Goal: Information Seeking & Learning: Check status

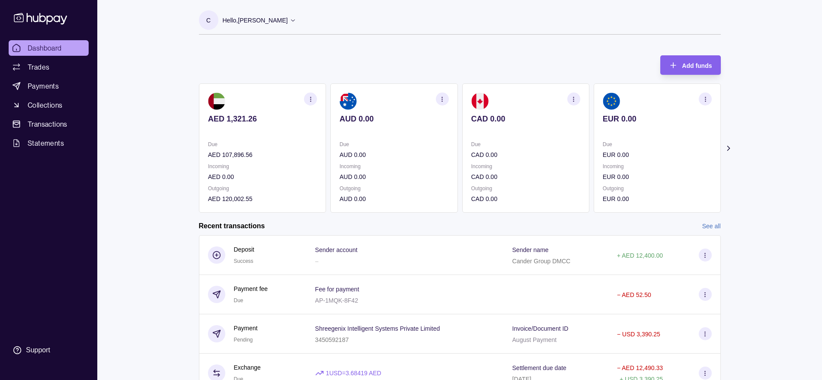
click at [155, 169] on div "Dashboard Trades Payments Collections Transactions Statements Support C Hello, …" at bounding box center [411, 230] width 822 height 460
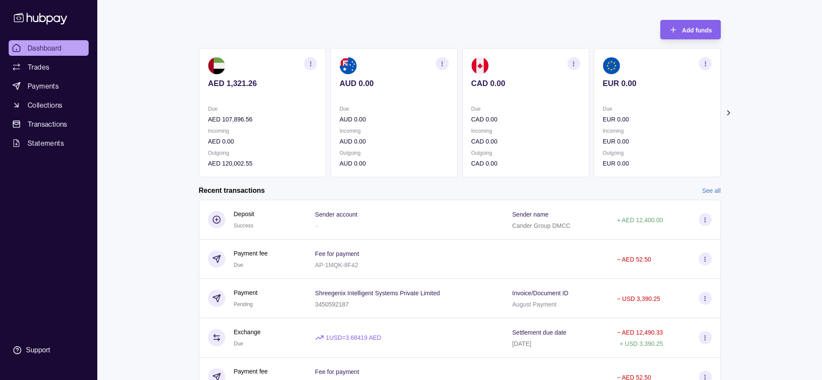
scroll to position [54, 0]
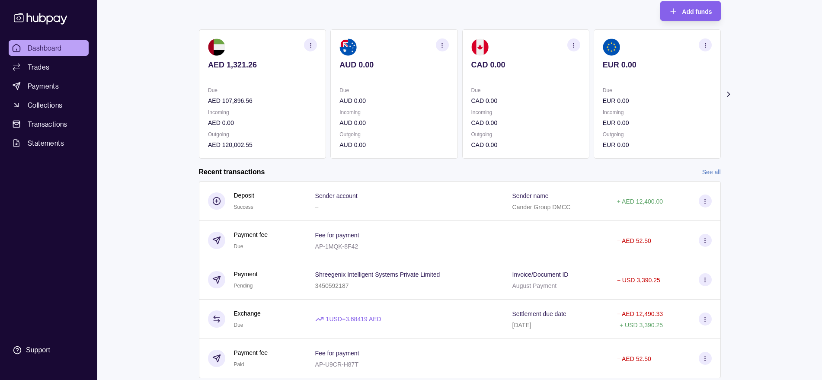
click at [252, 98] on p "AED 107,896.56" at bounding box center [262, 101] width 109 height 10
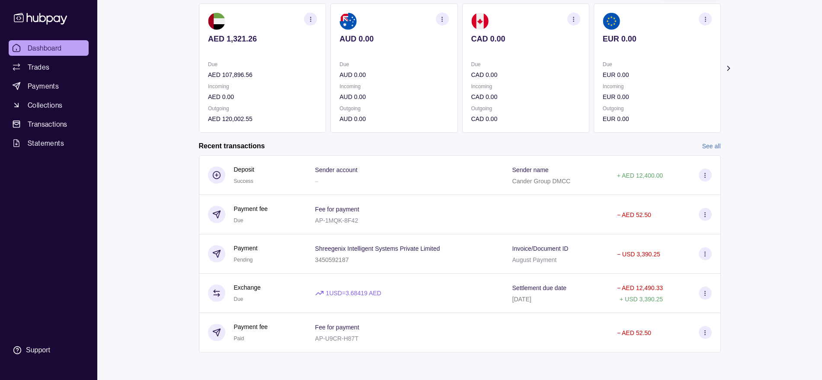
click at [705, 143] on link "See all" at bounding box center [711, 146] width 19 height 10
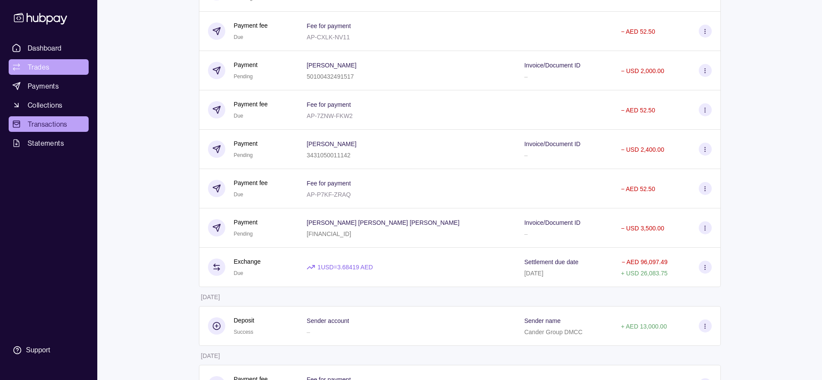
scroll to position [811, 0]
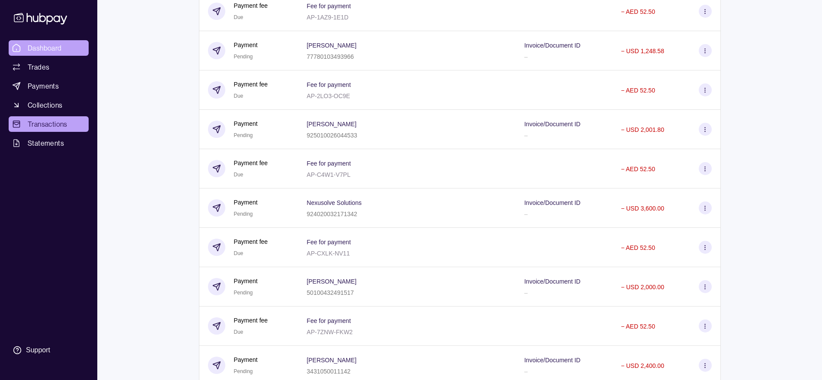
click at [65, 52] on link "Dashboard" at bounding box center [49, 48] width 80 height 16
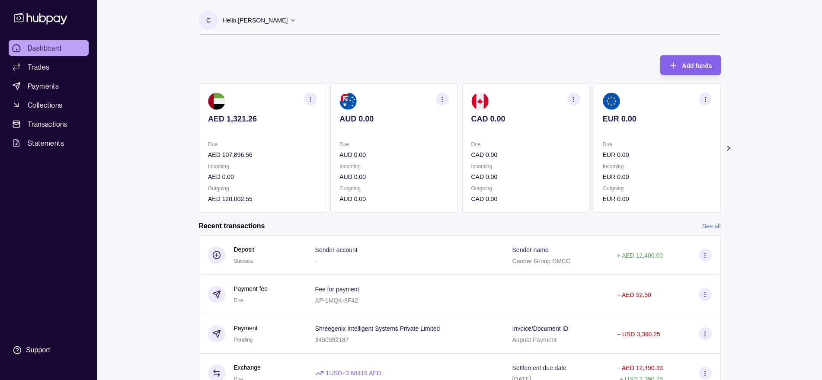
click at [276, 156] on p "AED 107,896.56" at bounding box center [262, 155] width 109 height 10
click at [251, 198] on p "AED 120,002.55" at bounding box center [262, 199] width 109 height 10
click at [249, 154] on p "AED 107,896.56" at bounding box center [262, 155] width 109 height 10
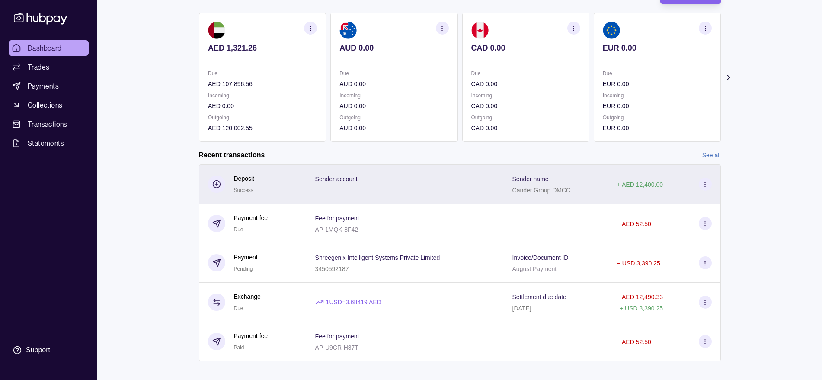
scroll to position [80, 0]
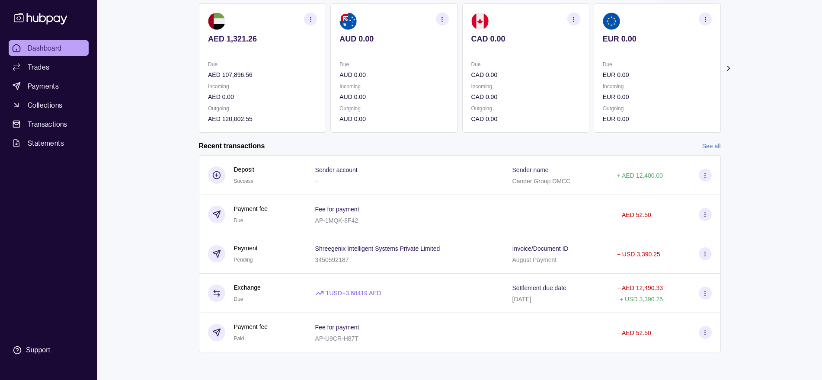
click at [715, 145] on link "See all" at bounding box center [711, 146] width 19 height 10
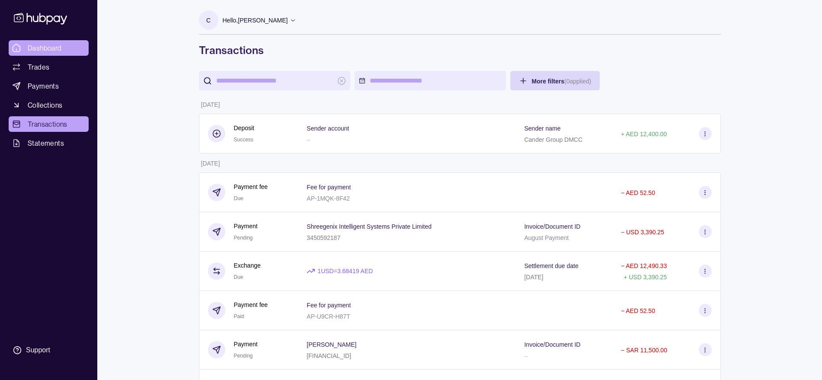
click at [50, 47] on span "Dashboard" at bounding box center [45, 48] width 34 height 10
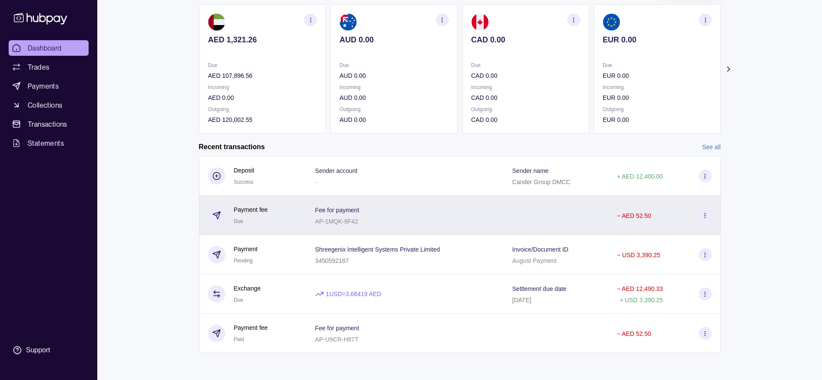
scroll to position [80, 0]
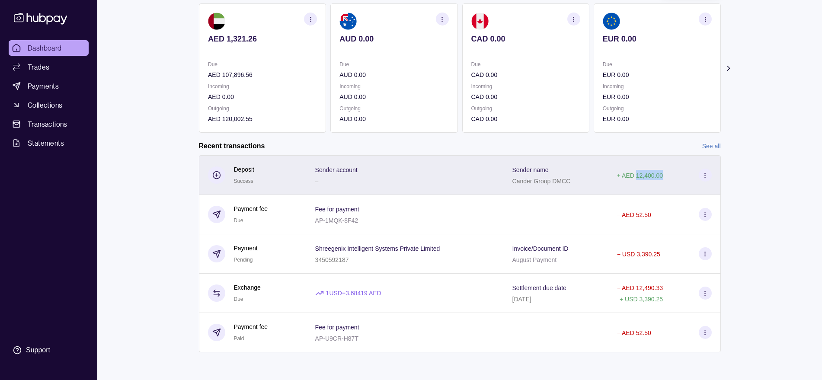
drag, startPoint x: 635, startPoint y: 179, endPoint x: 664, endPoint y: 179, distance: 29.0
click at [664, 179] on div "+ AED 12,400.00" at bounding box center [664, 175] width 95 height 13
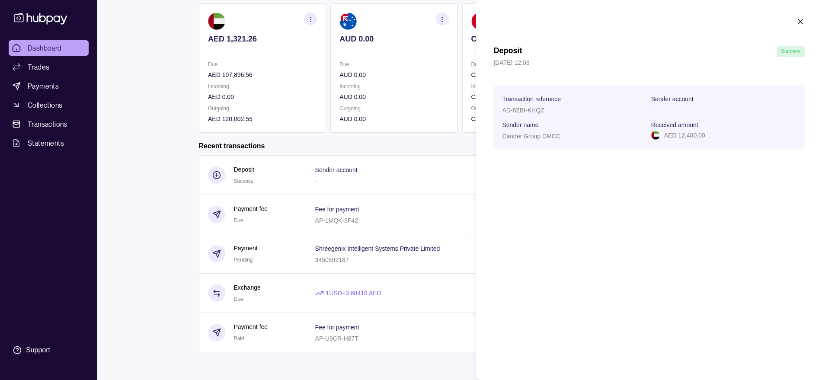
click at [796, 22] on icon "button" at bounding box center [800, 21] width 9 height 9
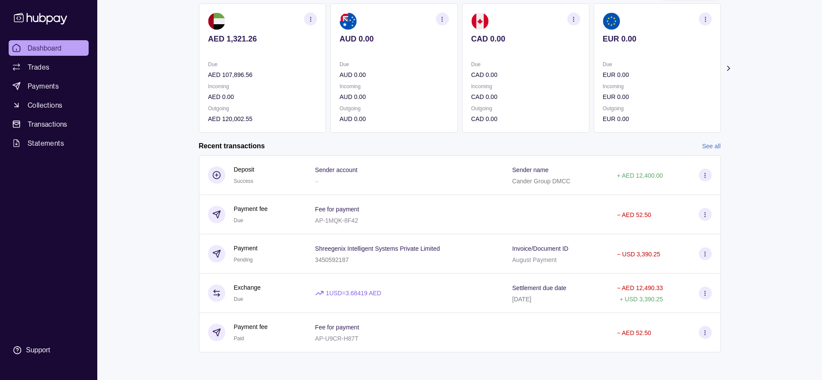
click at [776, 193] on div "Dashboard Trades Payments Collections Transactions Statements Support C Hello, …" at bounding box center [411, 150] width 822 height 460
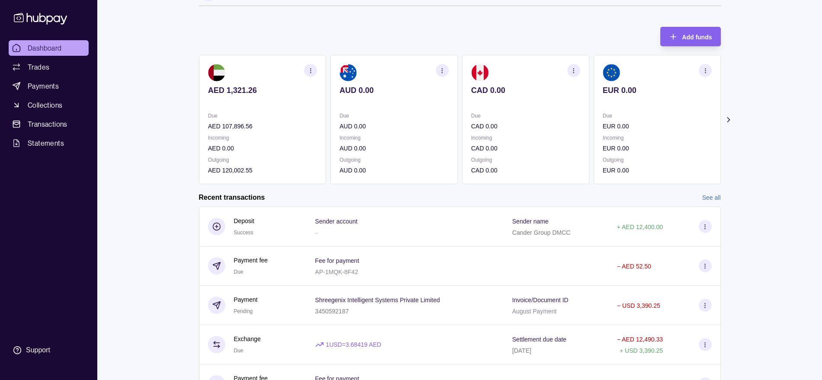
scroll to position [0, 0]
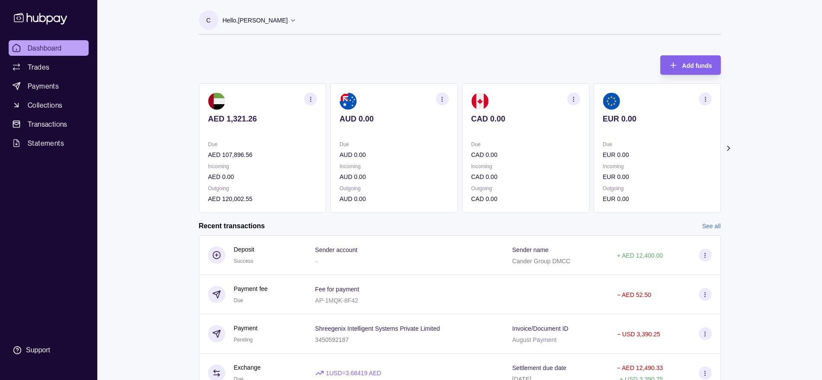
click at [314, 153] on p "AED 107,896.56" at bounding box center [262, 155] width 109 height 10
click at [261, 152] on p "AED 107,896.56" at bounding box center [262, 155] width 109 height 10
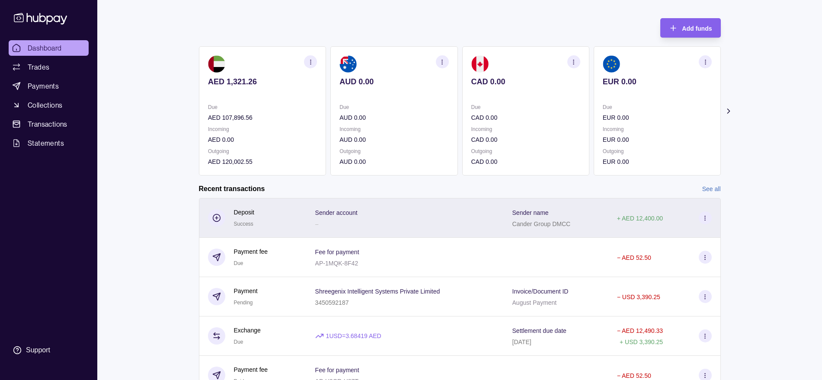
scroll to position [80, 0]
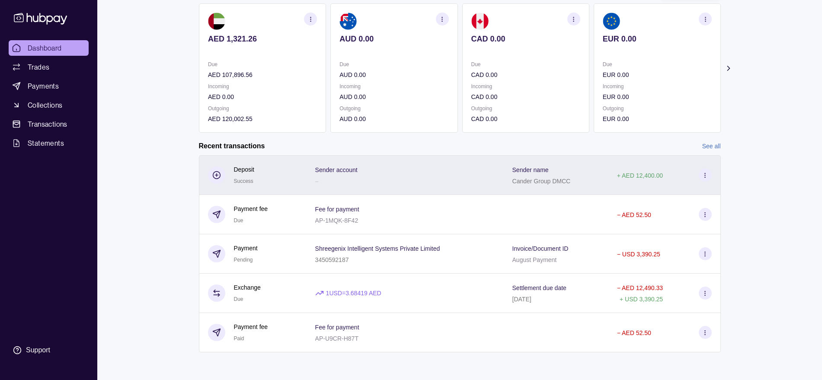
click at [363, 176] on div "Sender account –" at bounding box center [405, 175] width 180 height 22
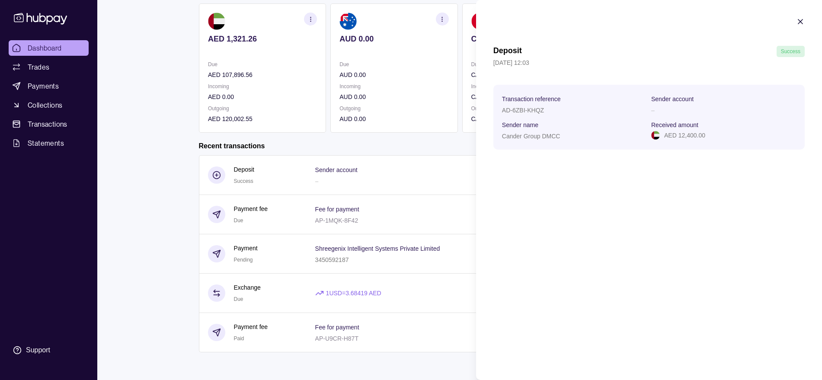
click at [798, 22] on icon "button" at bounding box center [800, 21] width 9 height 9
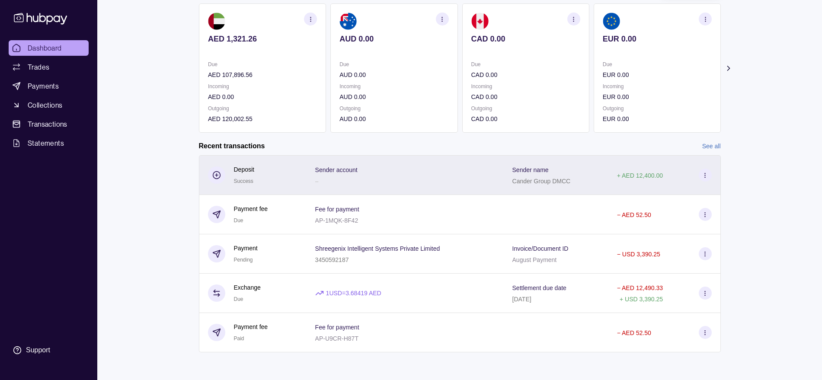
click at [344, 167] on p "Sender account" at bounding box center [336, 169] width 42 height 7
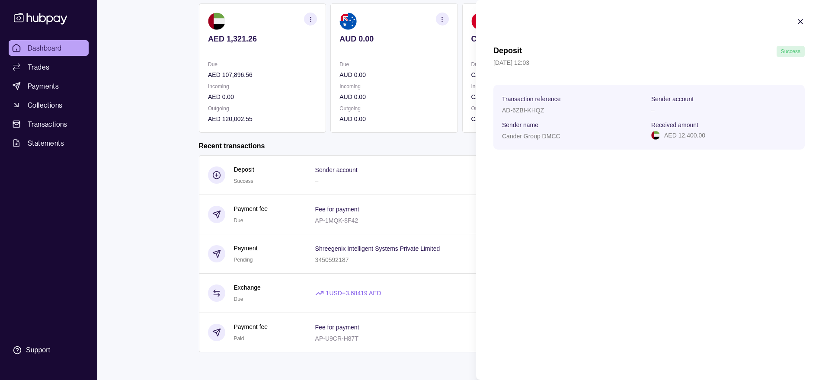
drag, startPoint x: 146, startPoint y: 152, endPoint x: 143, endPoint y: 120, distance: 32.2
click at [146, 152] on html "Dashboard Trades Payments Collections Transactions Statements Support C Hello, …" at bounding box center [411, 150] width 822 height 460
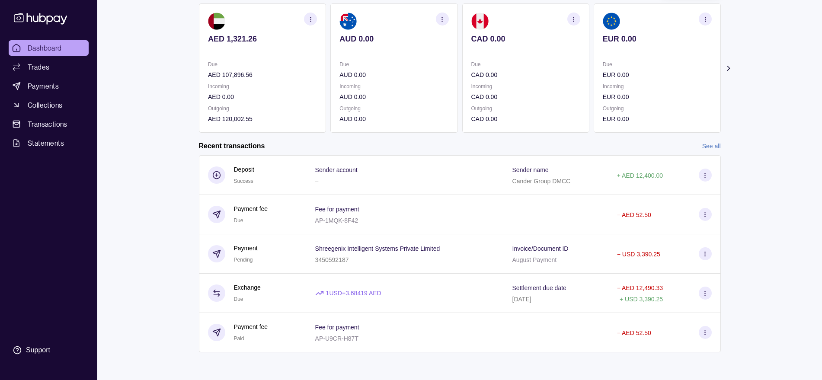
click at [709, 145] on link "See all" at bounding box center [711, 146] width 19 height 10
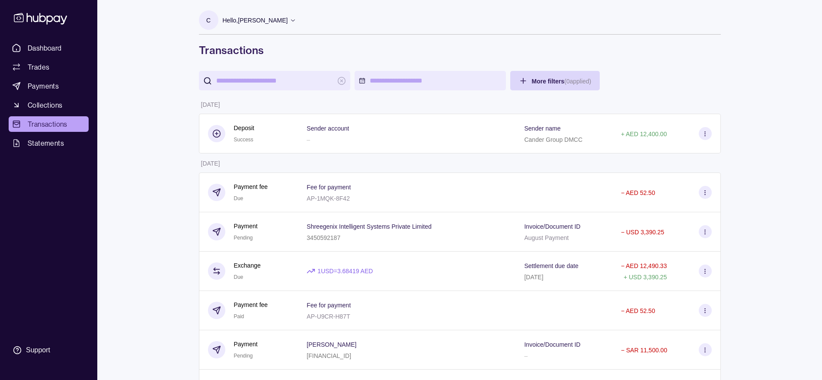
click at [304, 76] on input "search" at bounding box center [274, 80] width 117 height 19
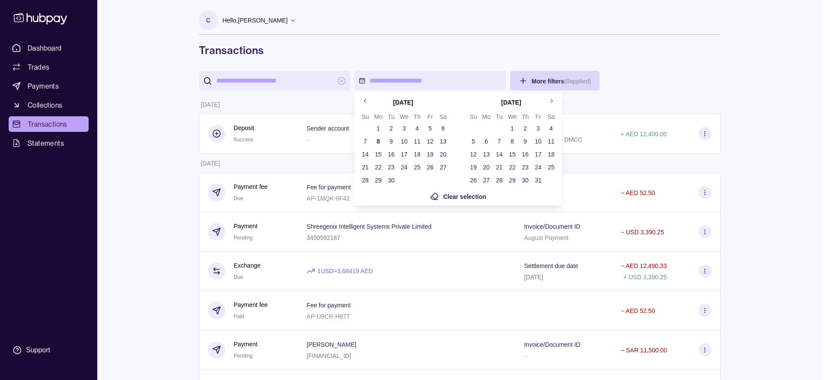
click at [364, 101] on icon "Go to previous month" at bounding box center [365, 101] width 6 height 6
click at [392, 127] on button "1" at bounding box center [391, 128] width 12 height 12
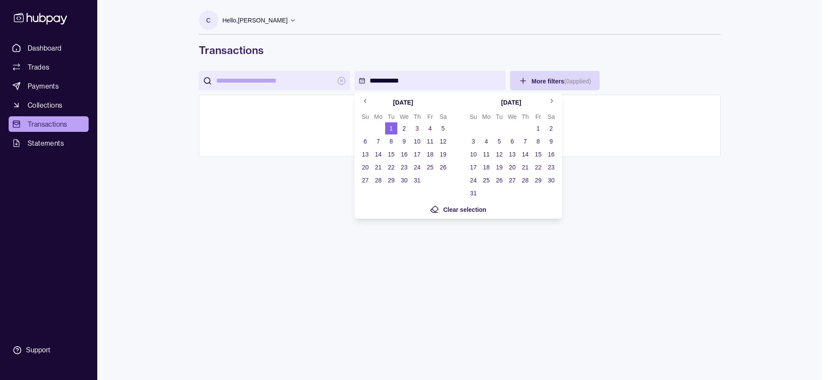
click at [367, 139] on button "6" at bounding box center [365, 141] width 12 height 12
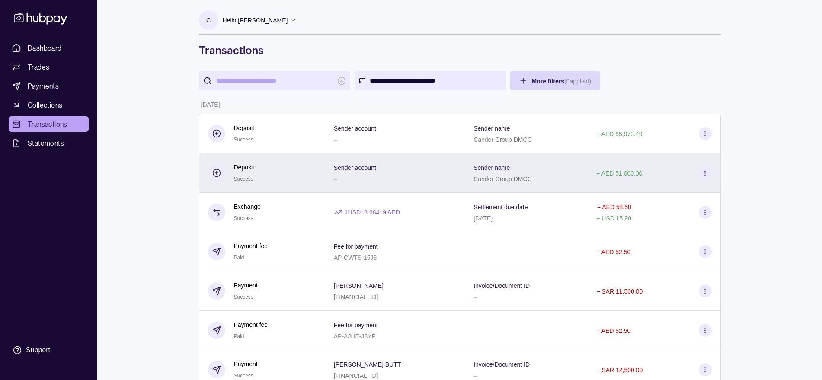
click at [408, 173] on div "Sender account –" at bounding box center [395, 173] width 122 height 22
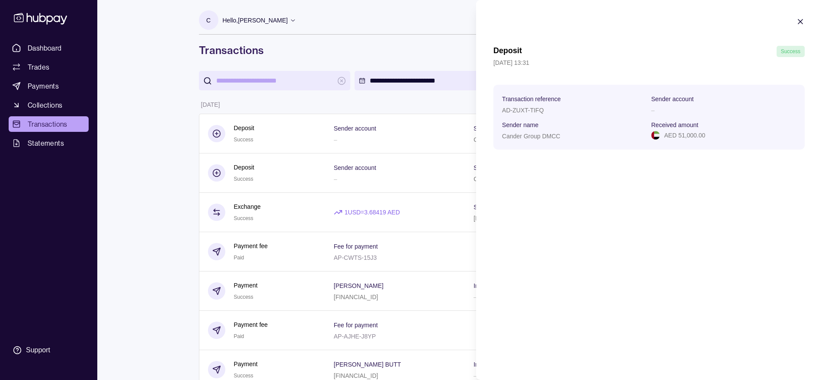
click at [586, 195] on div "Deposit Success [DATE] 13:31 Transaction reference AD-ZUXT-TIFQ Sender account …" at bounding box center [649, 190] width 346 height 380
